Goal: Transaction & Acquisition: Subscribe to service/newsletter

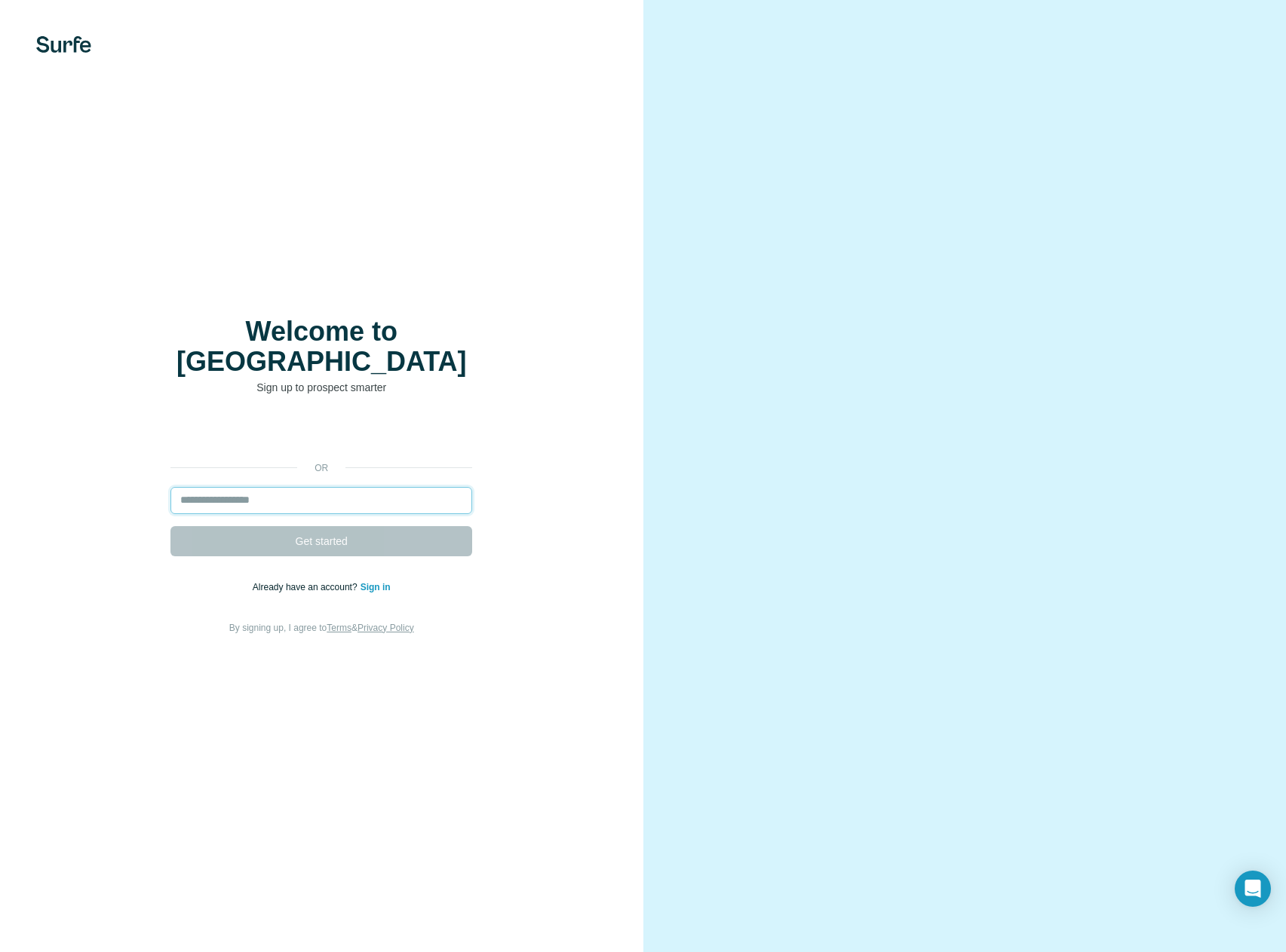
click at [258, 491] on input "email" at bounding box center [322, 500] width 302 height 27
type input "**********"
click at [293, 530] on button "Get started" at bounding box center [322, 542] width 302 height 30
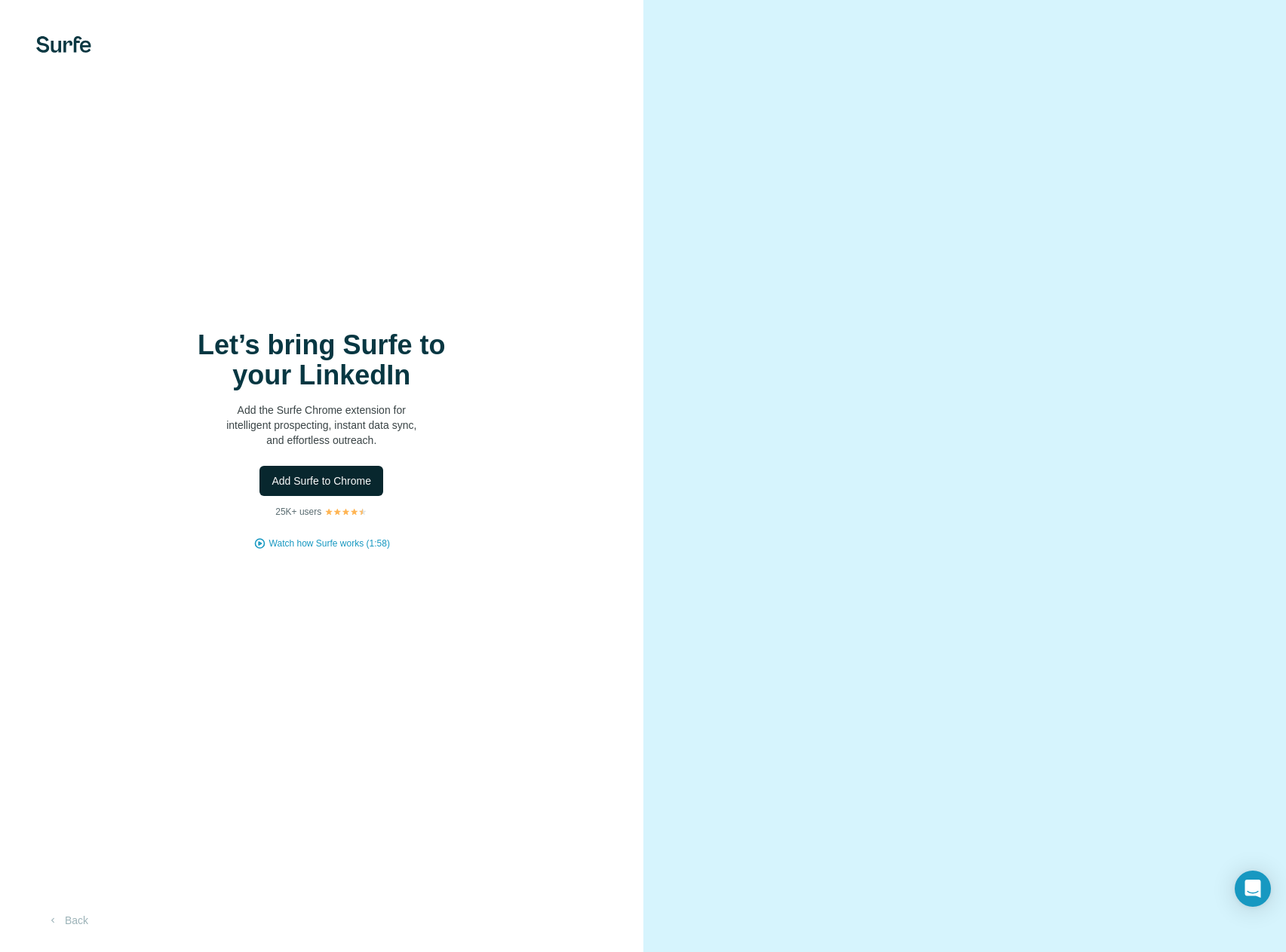
click at [311, 485] on span "Add Surfe to Chrome" at bounding box center [321, 480] width 99 height 15
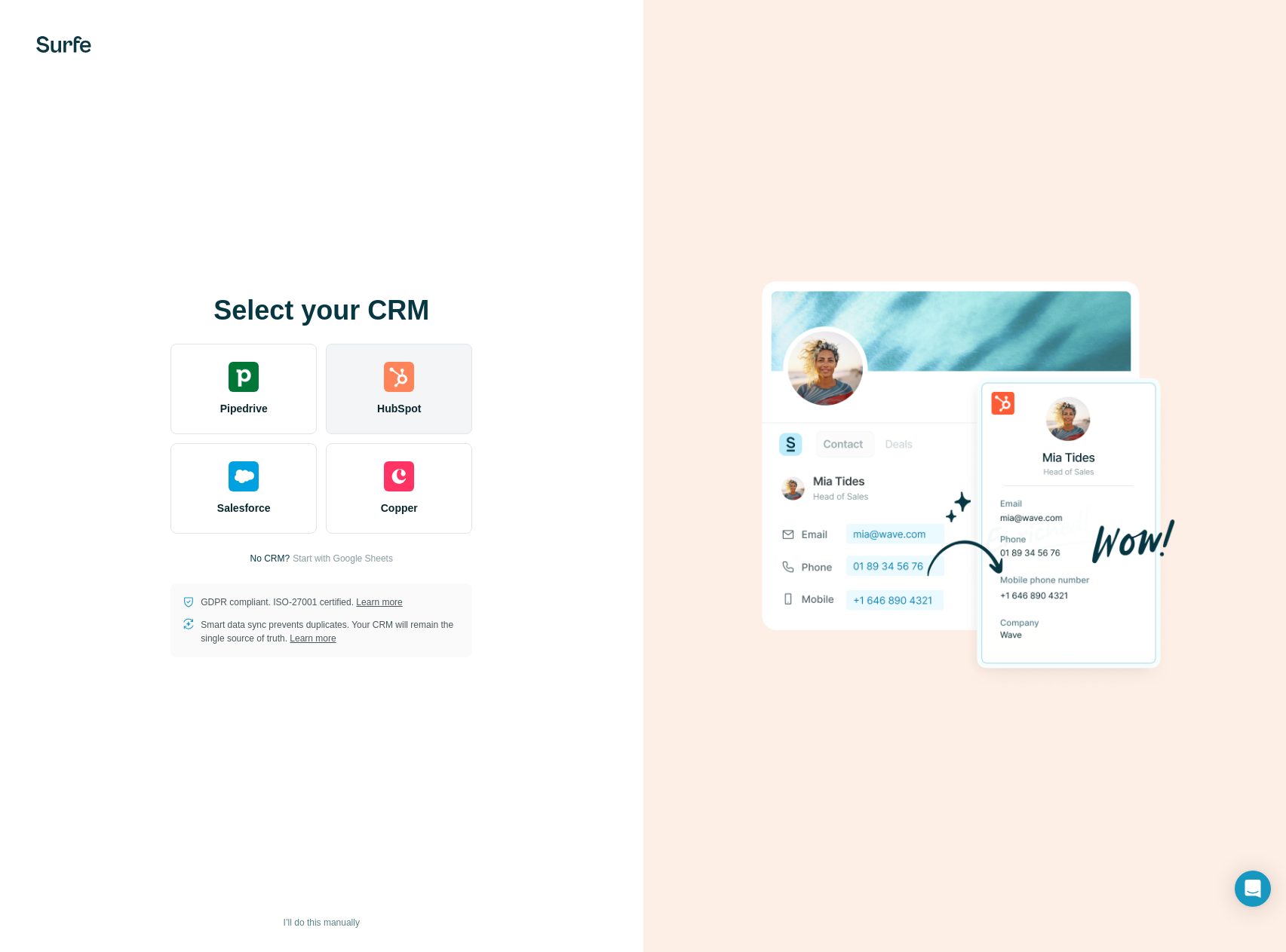
click at [407, 376] on img at bounding box center [399, 377] width 30 height 30
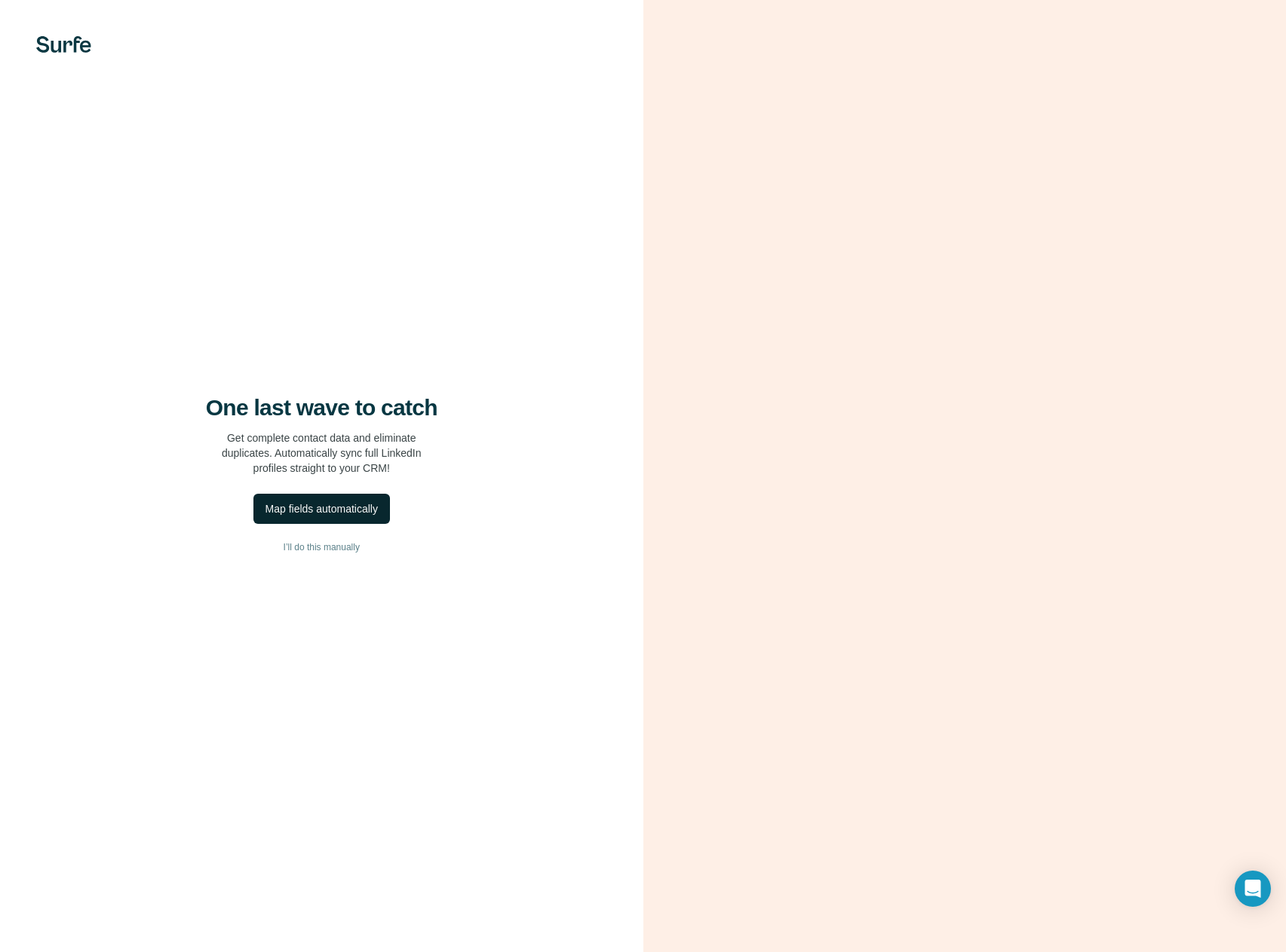
click at [310, 503] on div "Map fields automatically" at bounding box center [321, 508] width 112 height 15
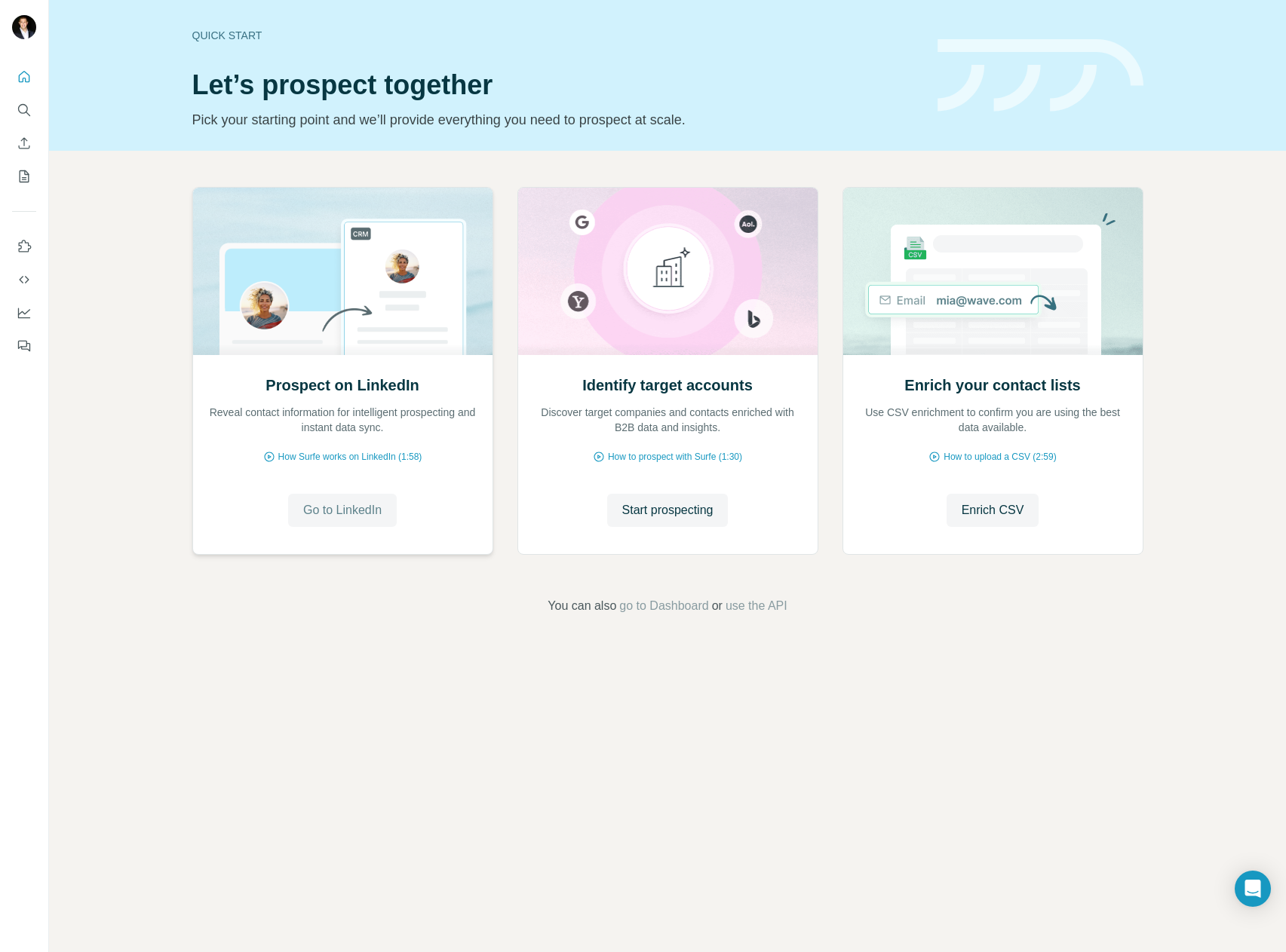
click at [336, 508] on span "Go to LinkedIn" at bounding box center [342, 510] width 79 height 18
